Goal: Find contact information: Find contact information

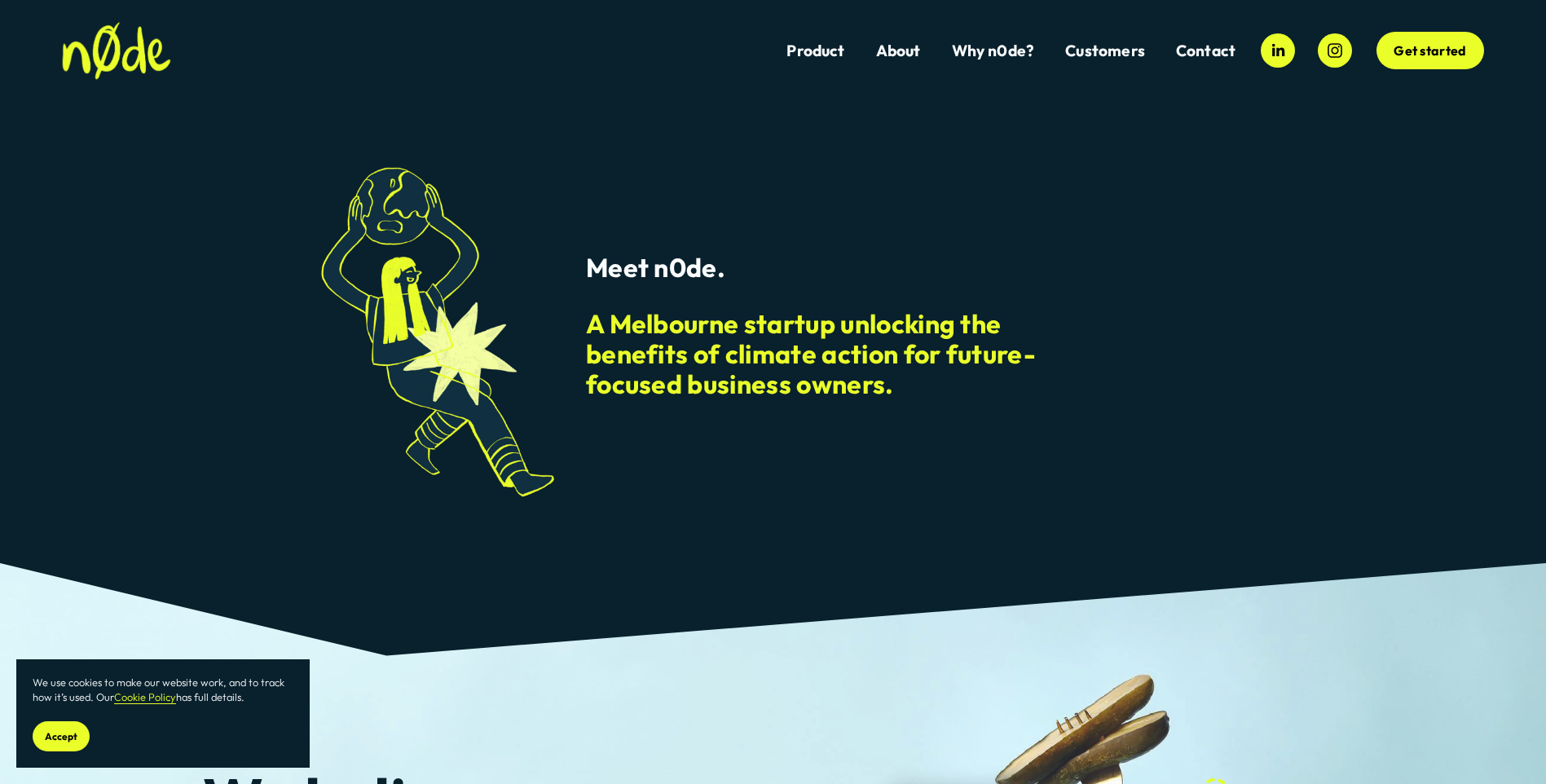
click at [1198, 52] on link "Contact" at bounding box center [1206, 51] width 59 height 22
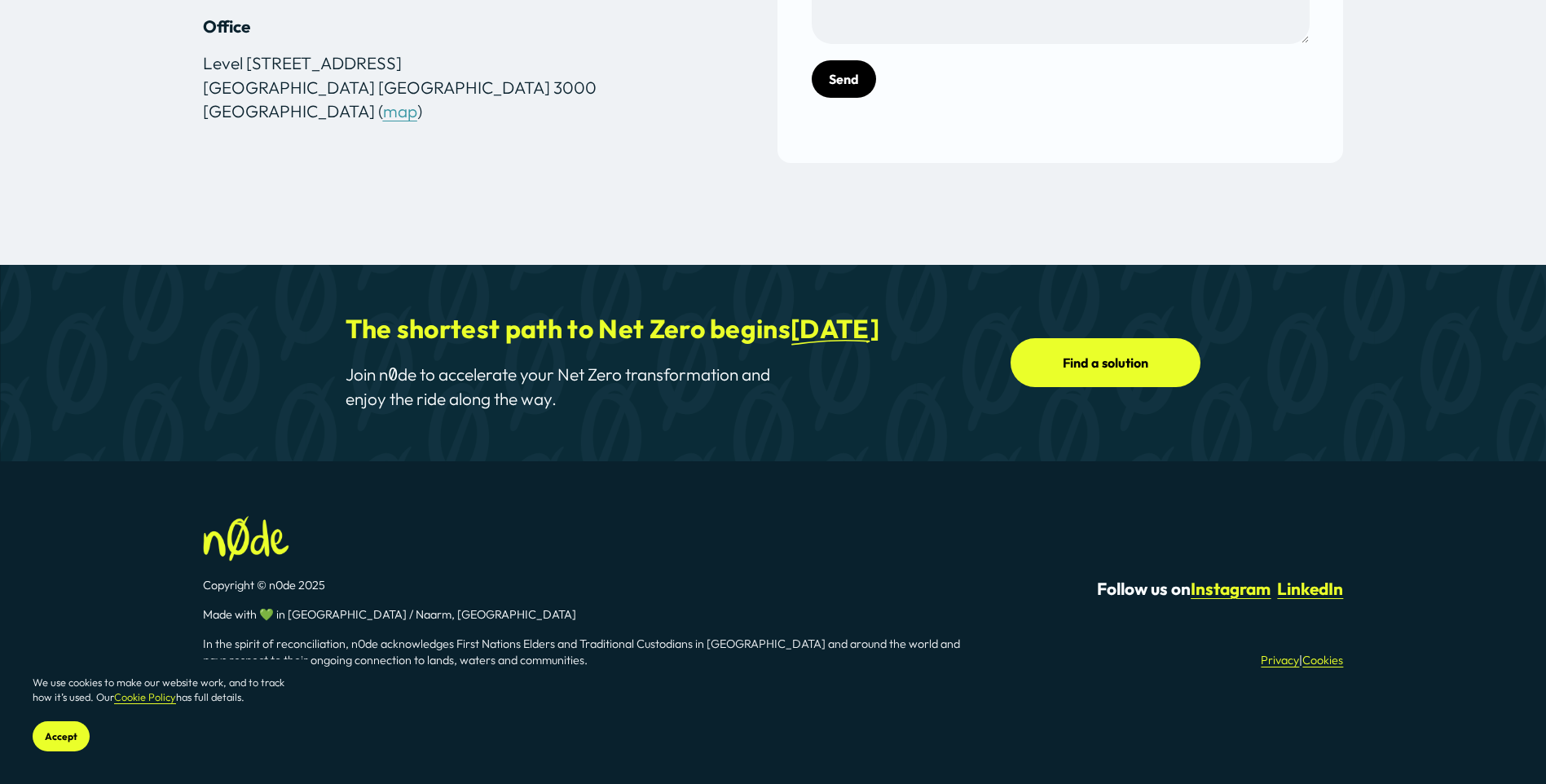
scroll to position [599, 0]
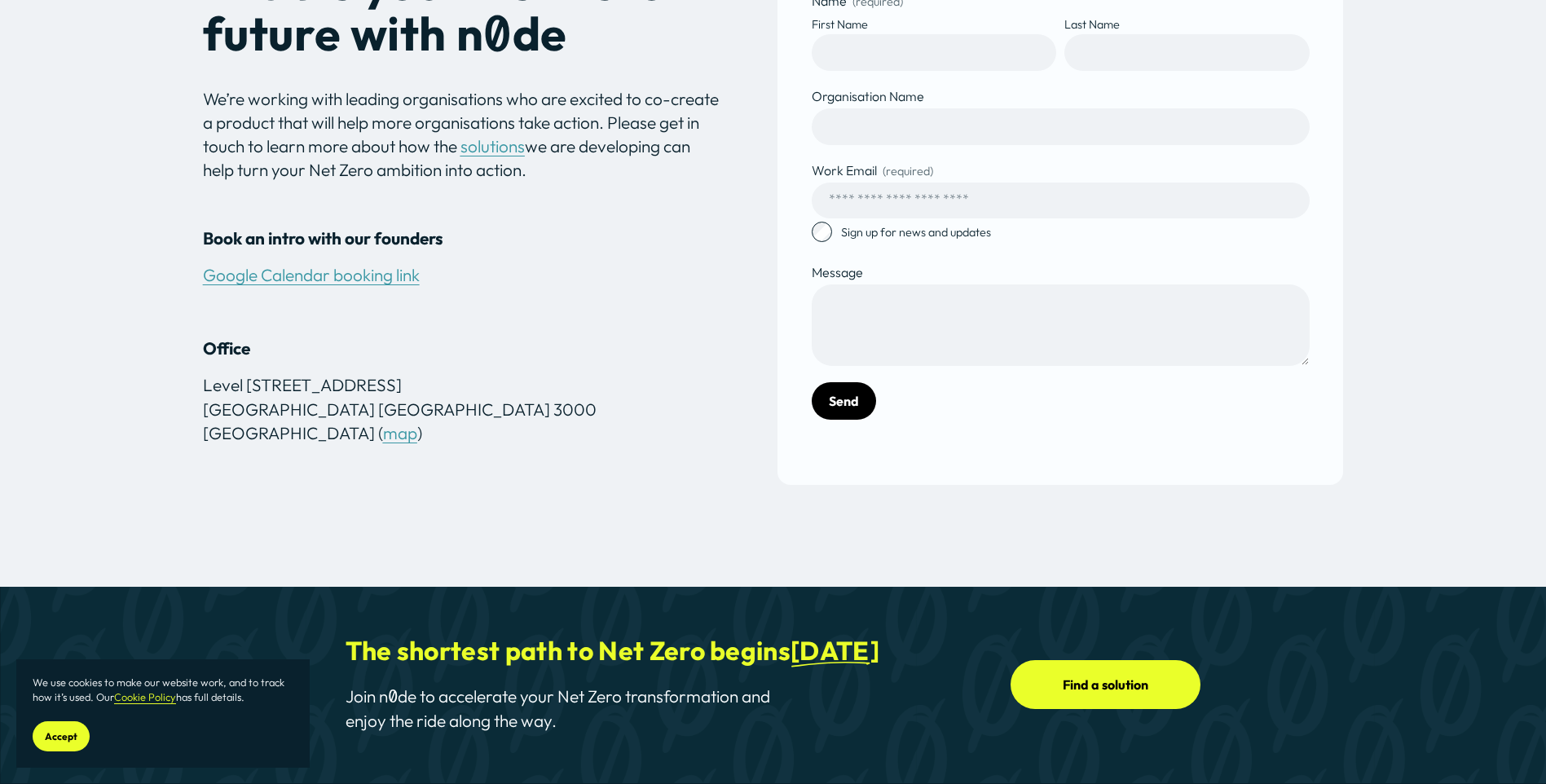
click at [32, 732] on button "Accept" at bounding box center [61, 736] width 57 height 31
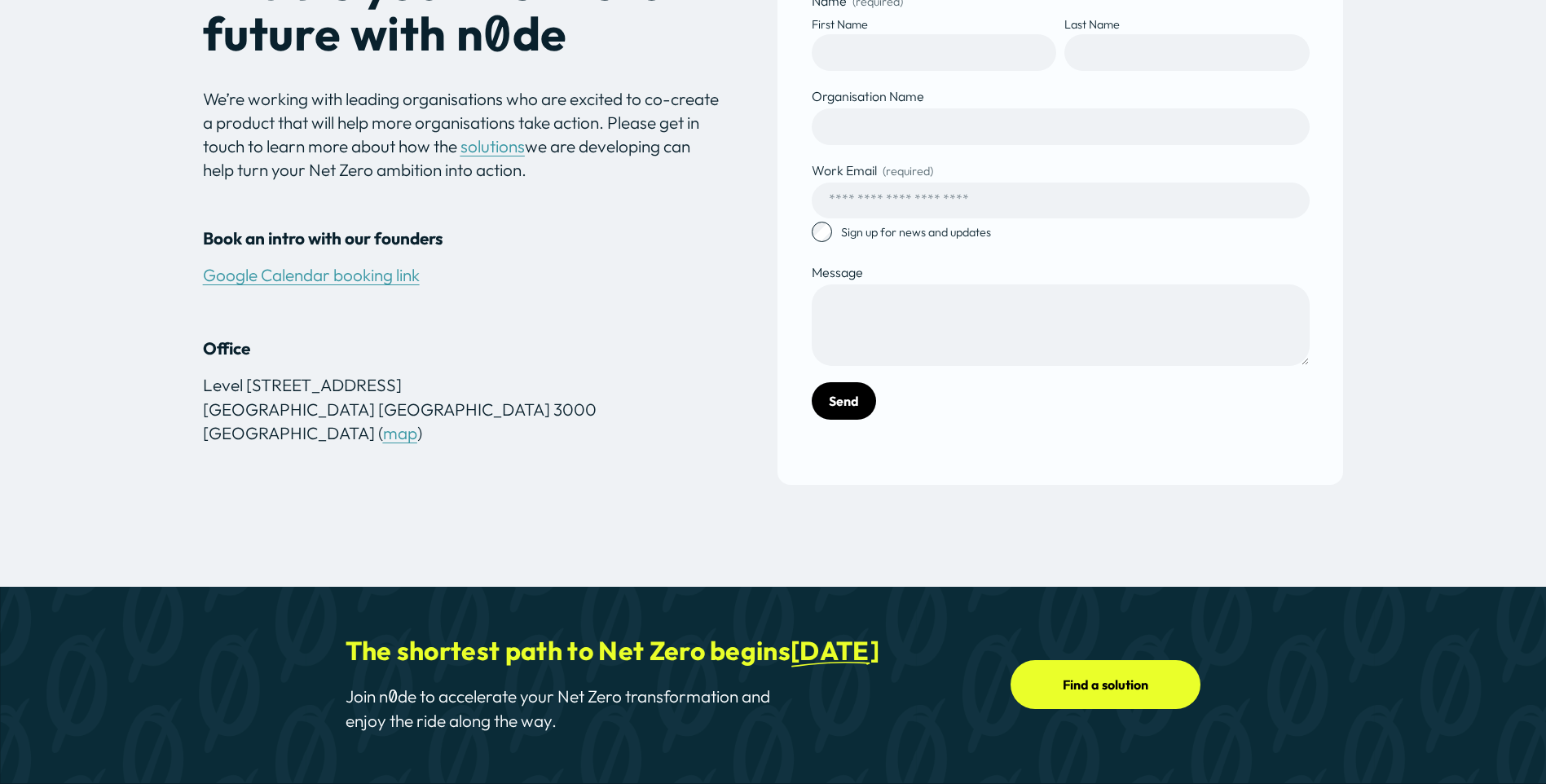
click at [309, 285] on link "Google Calendar booking link" at bounding box center [311, 275] width 216 height 21
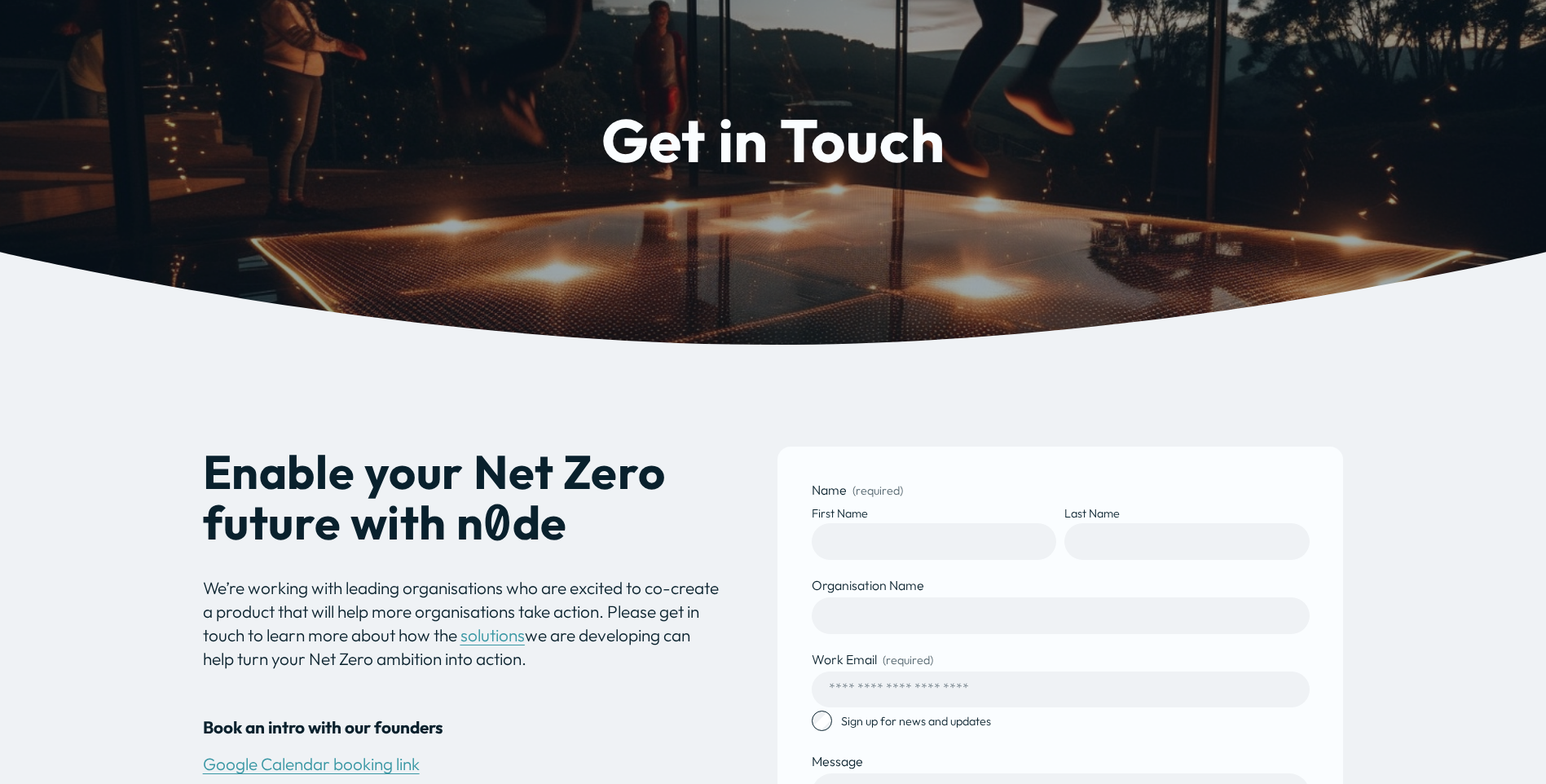
scroll to position [0, 0]
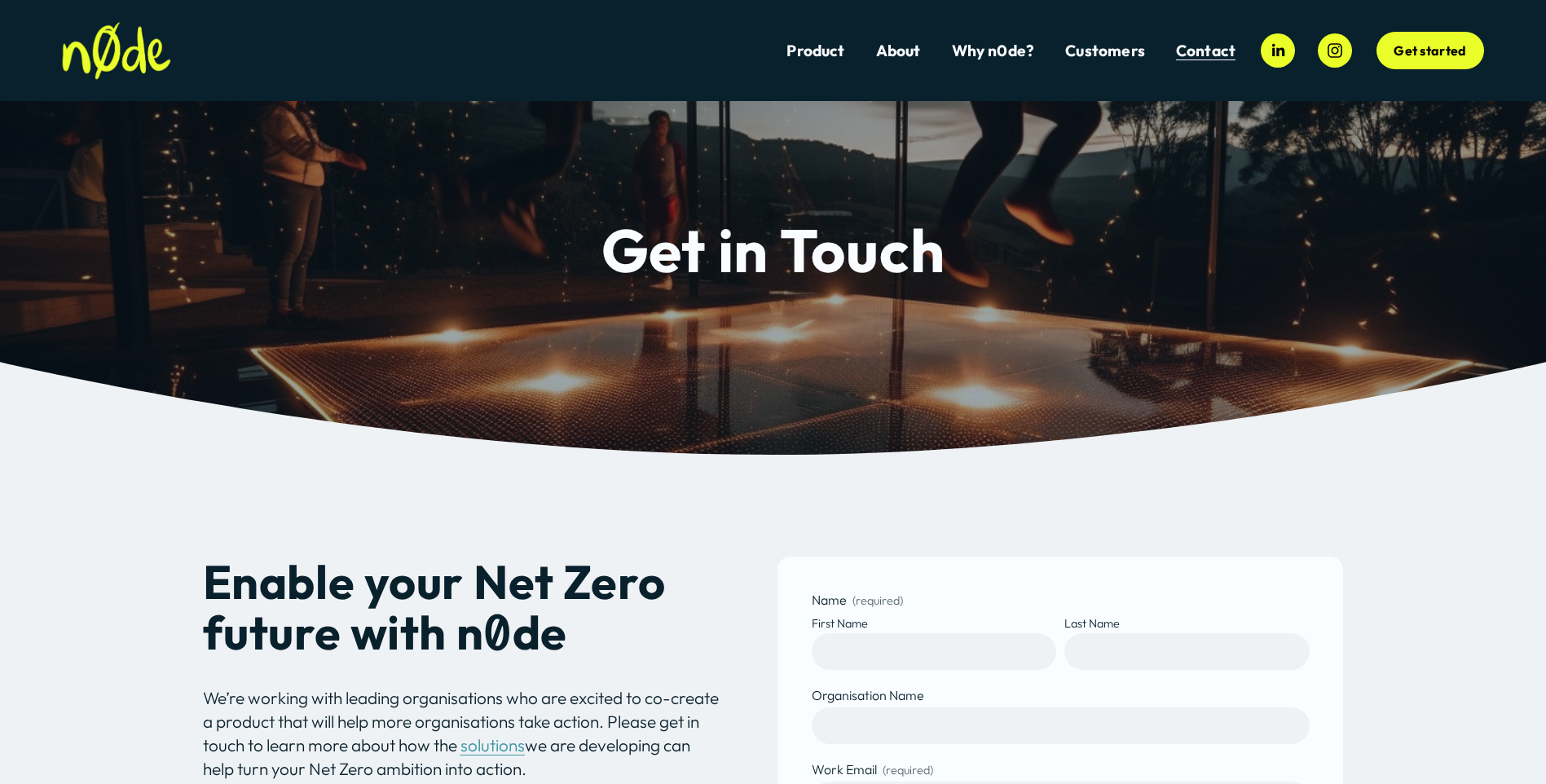
click at [1437, 43] on link "Get started" at bounding box center [1430, 50] width 107 height 38
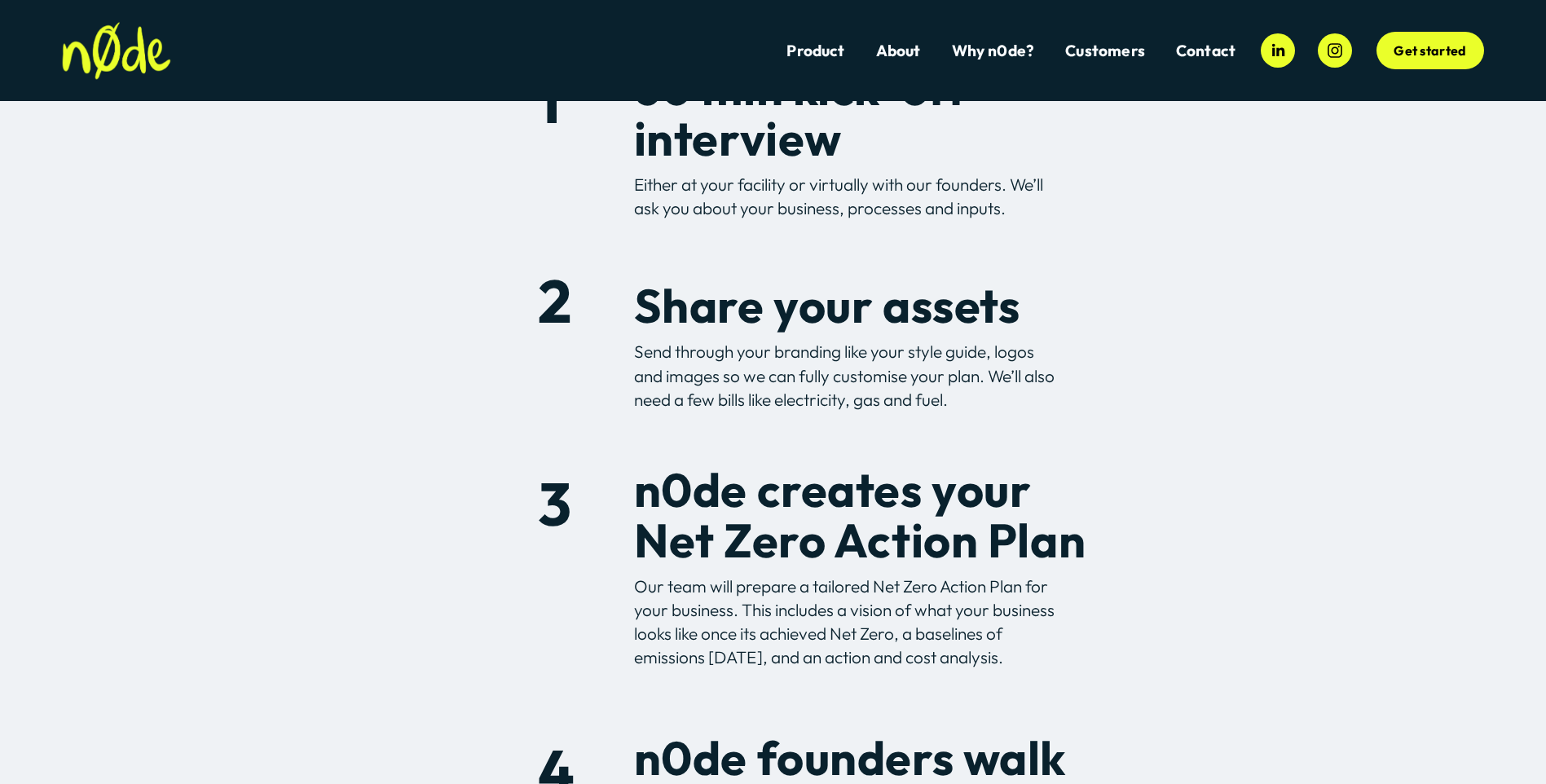
scroll to position [391, 0]
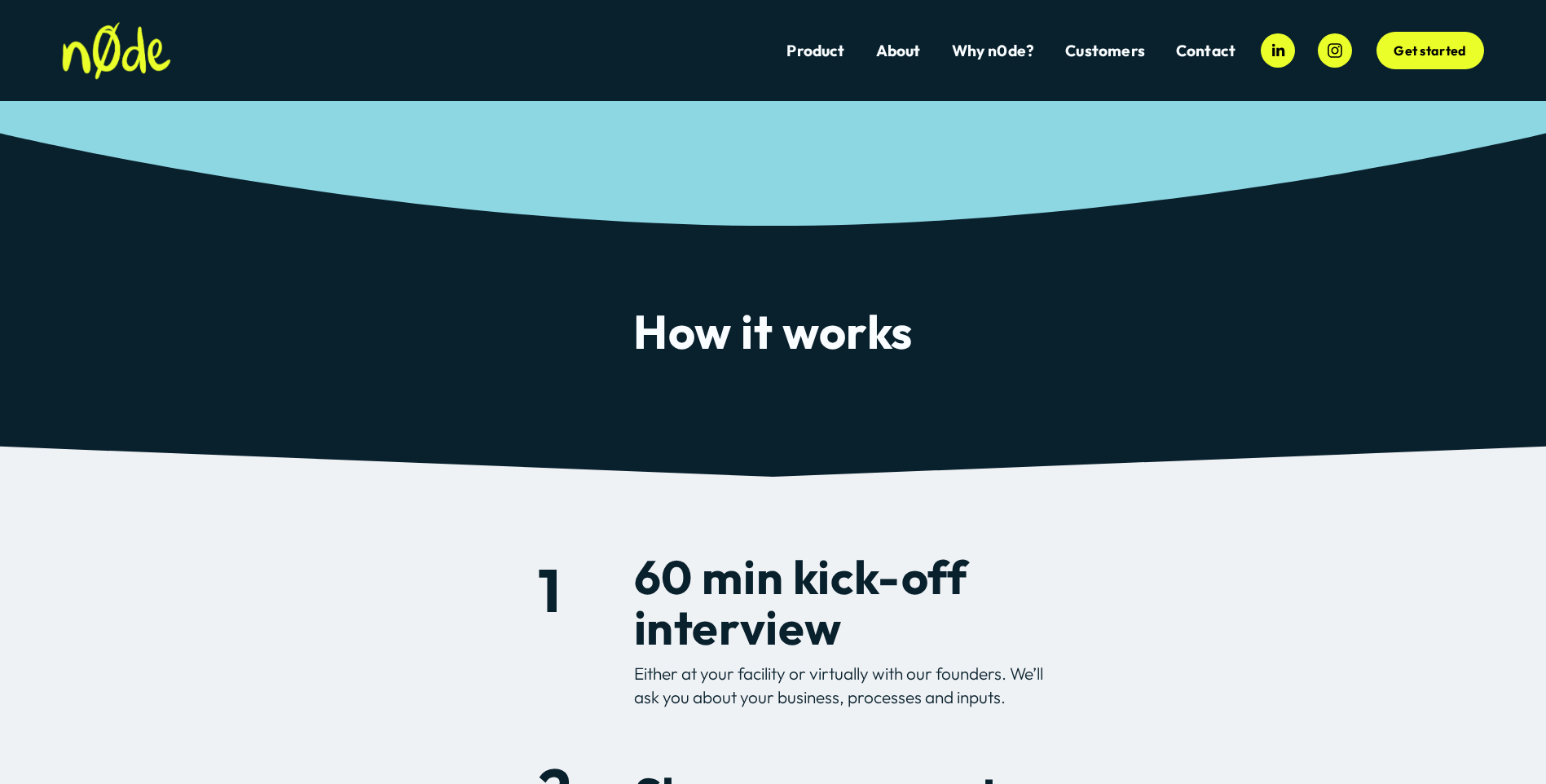
click at [890, 38] on div "Product About Why n0de? Customers Dillicious Aegir Divers" at bounding box center [648, 51] width 1173 height 58
click at [896, 51] on link "About" at bounding box center [898, 51] width 44 height 22
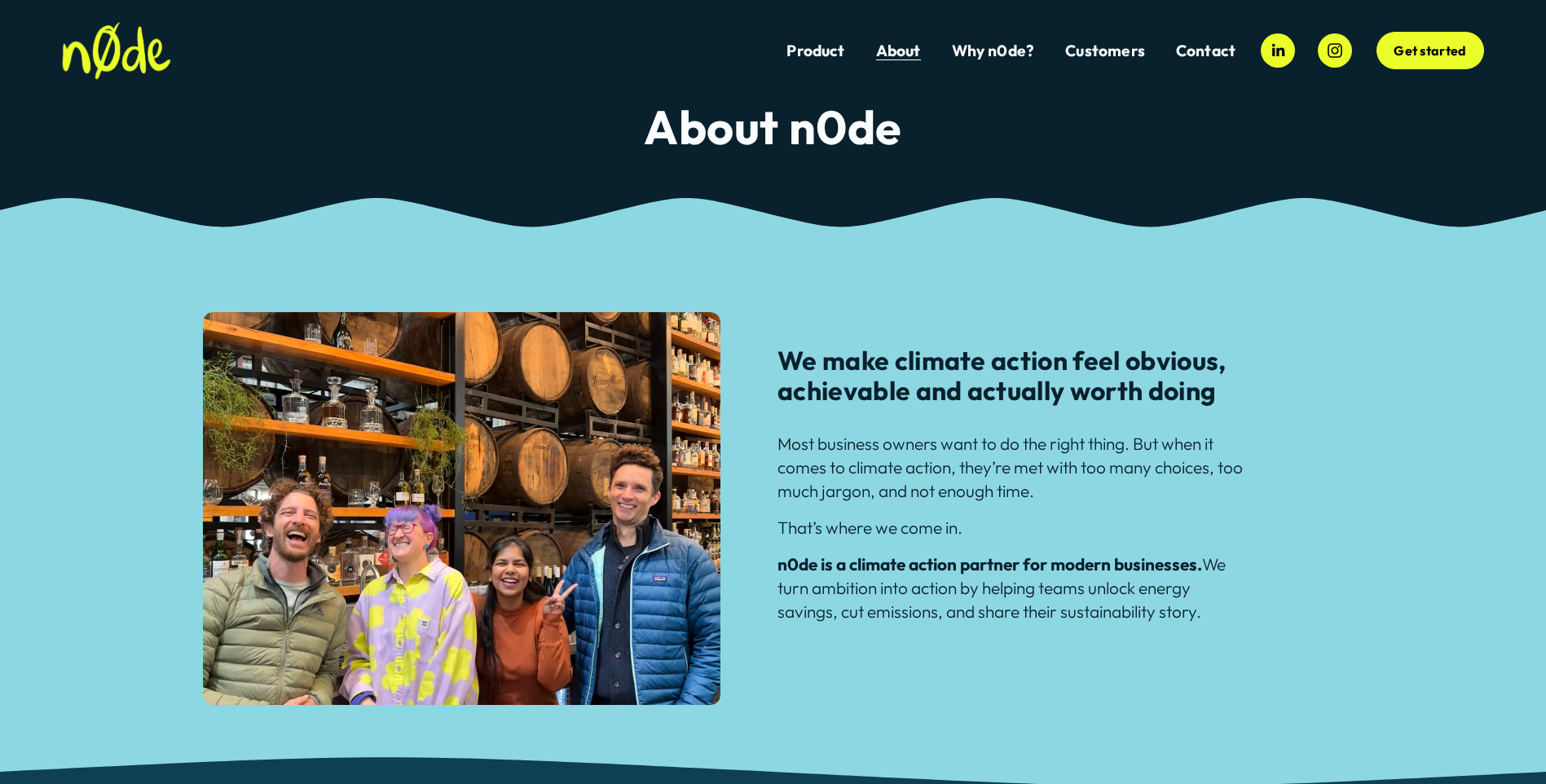
click at [1259, 48] on div at bounding box center [1293, 50] width 116 height 34
click at [1275, 52] on icon "LinkedIn" at bounding box center [1277, 50] width 18 height 18
